Goal: Task Accomplishment & Management: Manage account settings

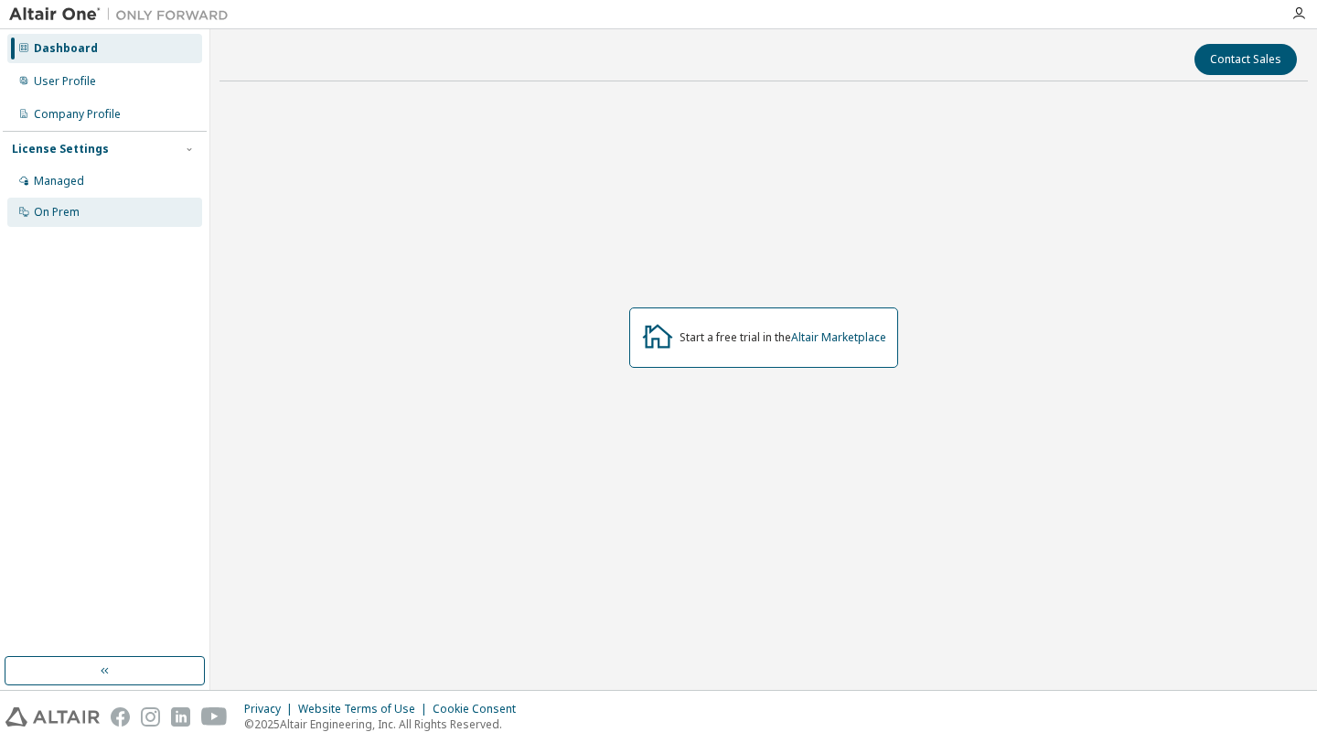
click at [73, 214] on div "On Prem" at bounding box center [57, 212] width 46 height 15
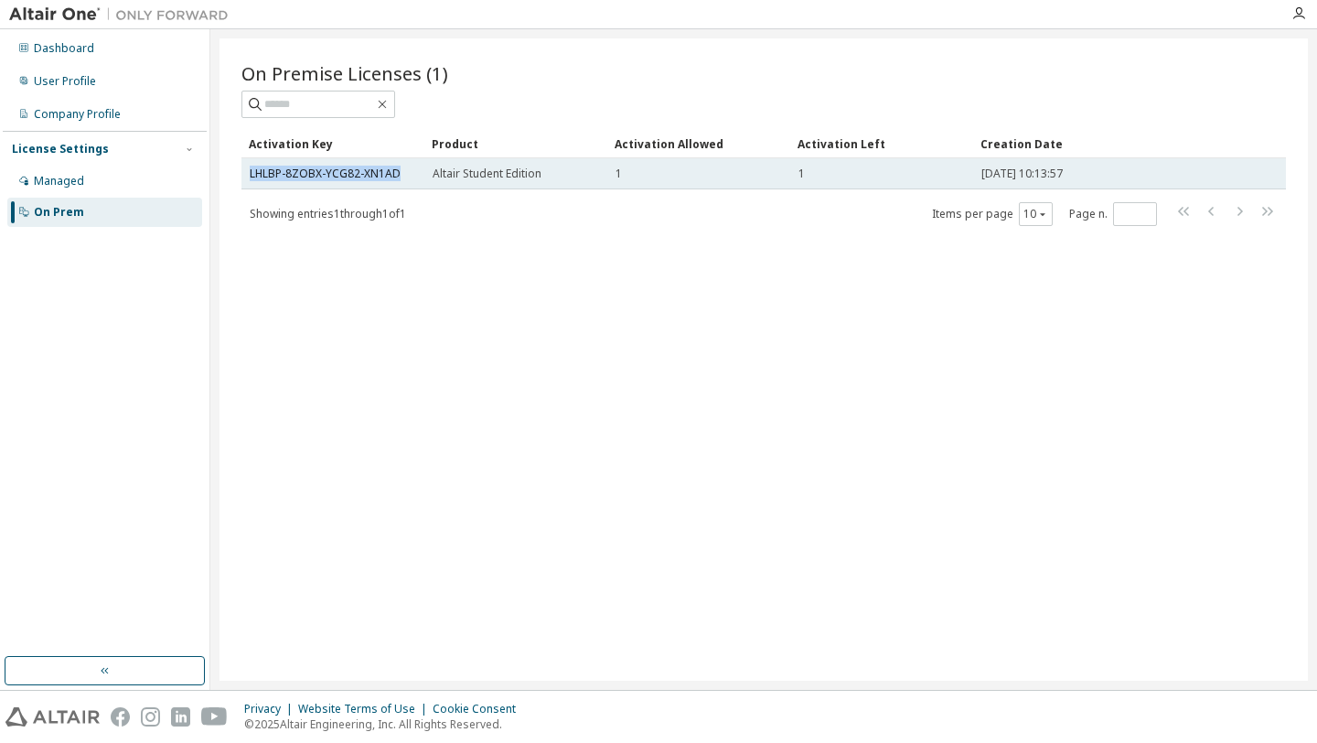
drag, startPoint x: 404, startPoint y: 173, endPoint x: 246, endPoint y: 174, distance: 158.2
click at [246, 174] on td "LHLBP-8ZOBX-YCG82-XN1AD" at bounding box center [332, 173] width 183 height 31
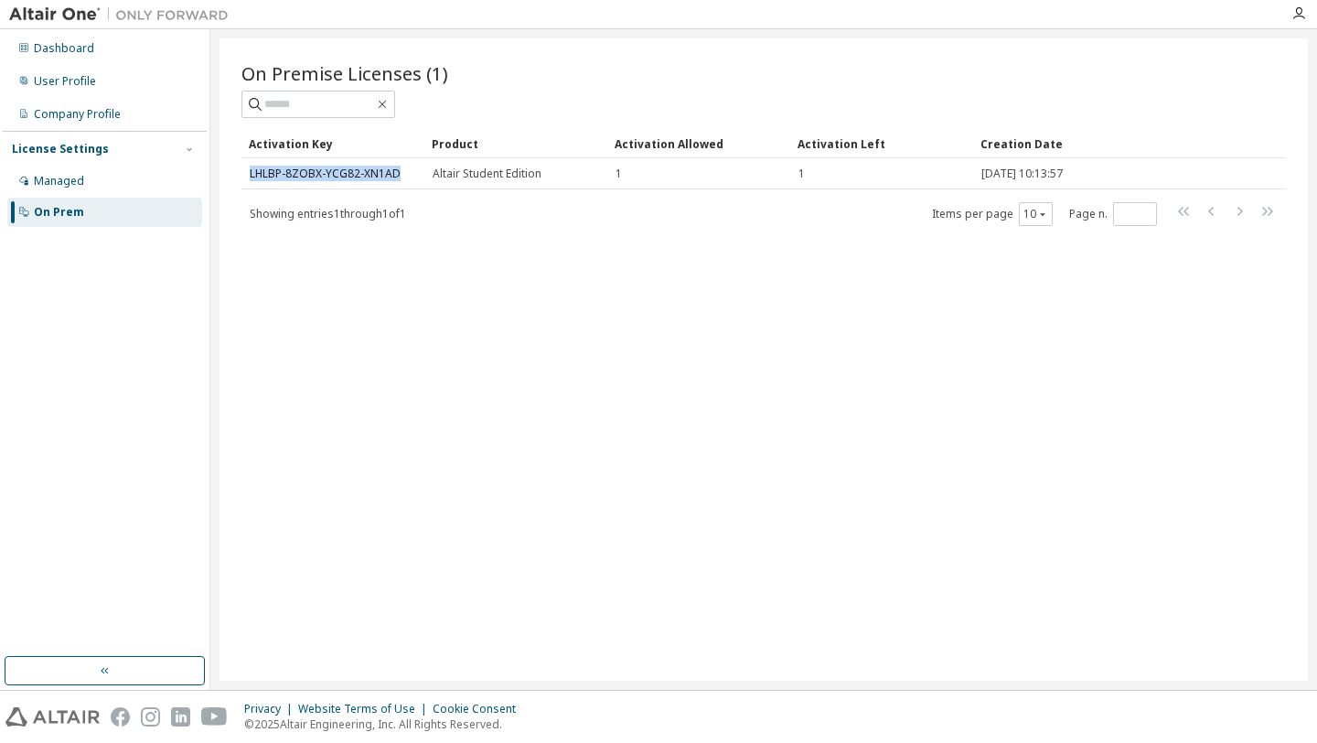
copy link "LHLBP-8ZOBX-YCG82-XN1AD"
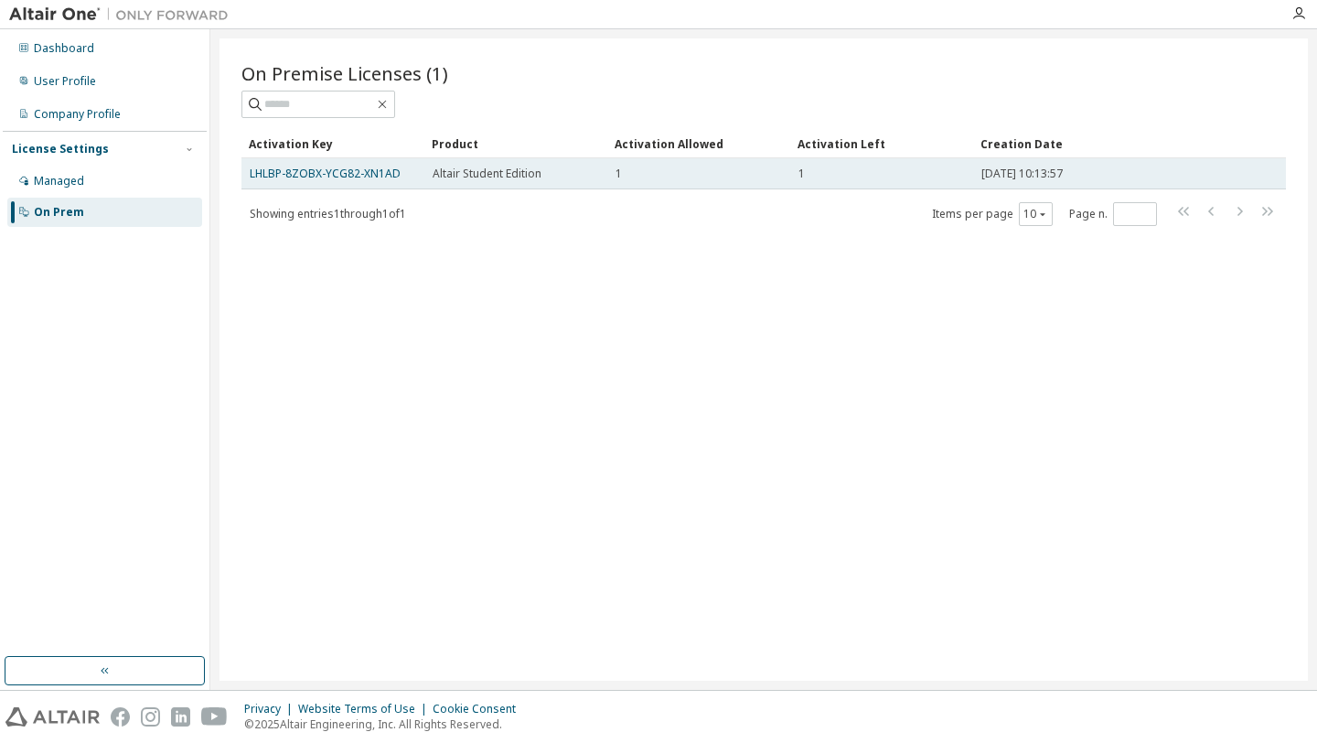
click at [556, 175] on div "Altair Student Edition" at bounding box center [516, 173] width 166 height 15
click at [454, 173] on span "Altair Student Edition" at bounding box center [487, 173] width 109 height 15
click at [368, 172] on link "LHLBP-8ZOBX-YCG82-XN1AD" at bounding box center [325, 174] width 151 height 16
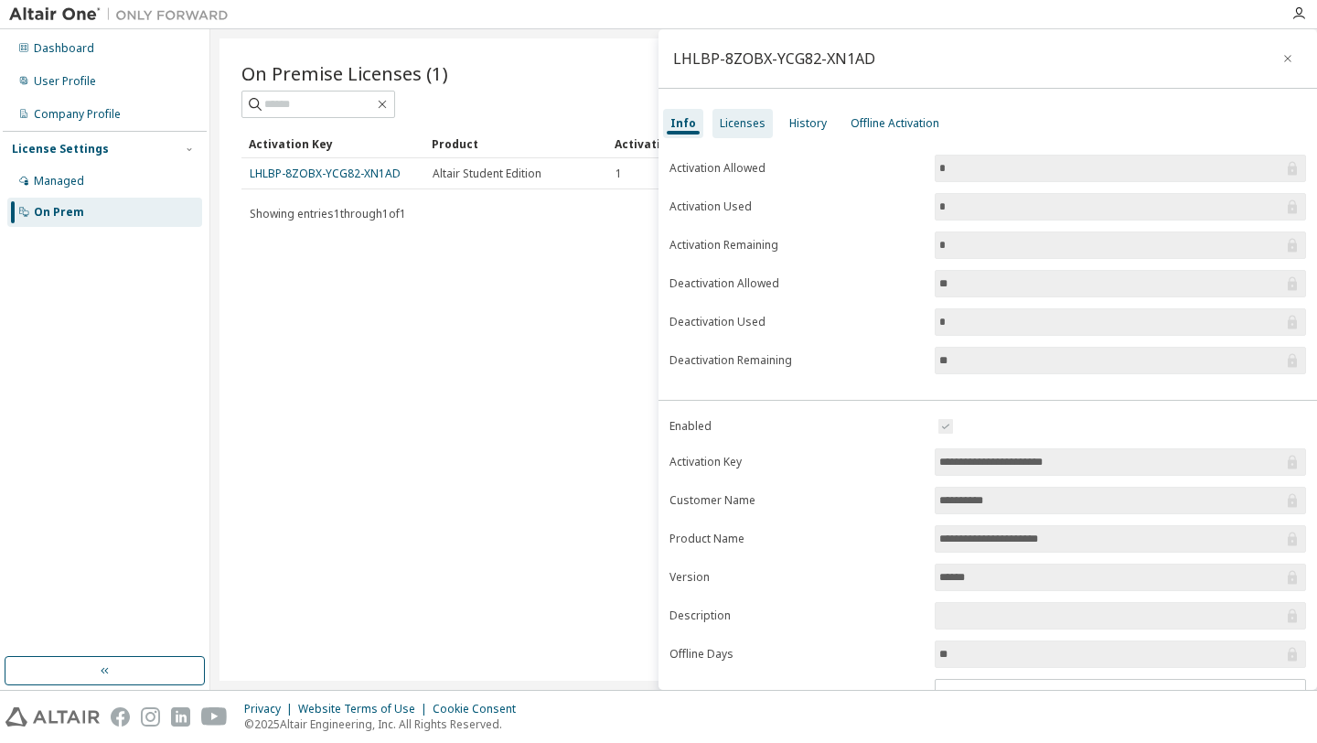
click at [743, 118] on div "Licenses" at bounding box center [743, 123] width 46 height 15
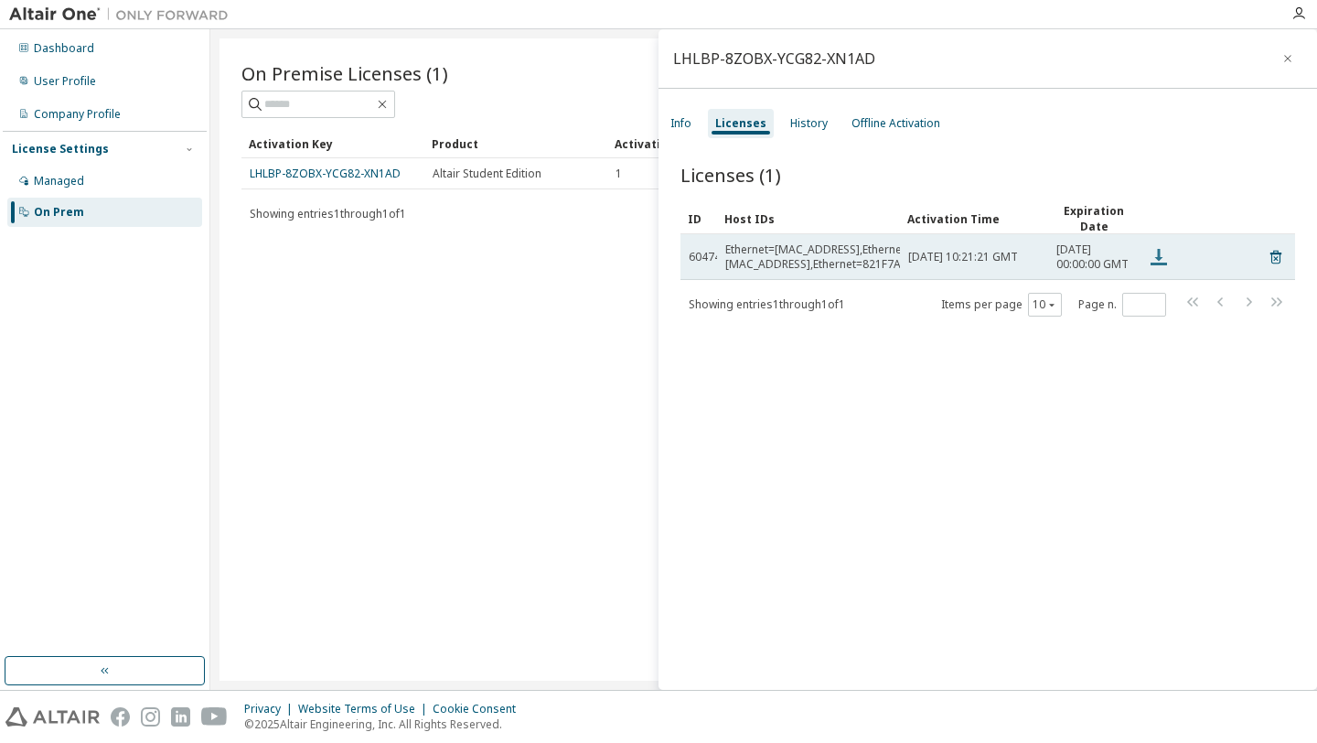
click at [1154, 265] on icon at bounding box center [1158, 257] width 16 height 16
